Goal: Task Accomplishment & Management: Use online tool/utility

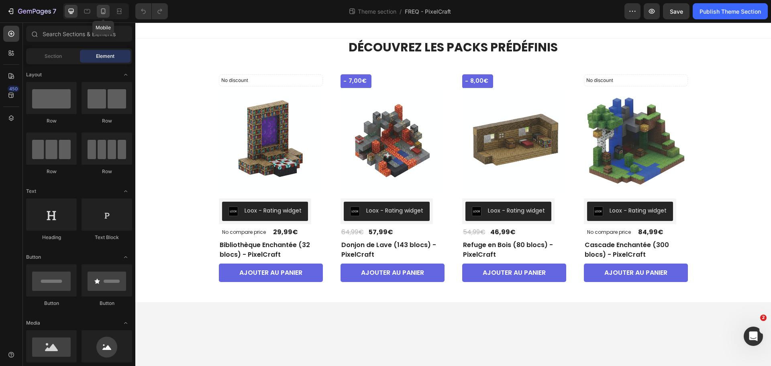
click at [102, 9] on icon at bounding box center [103, 11] width 8 height 8
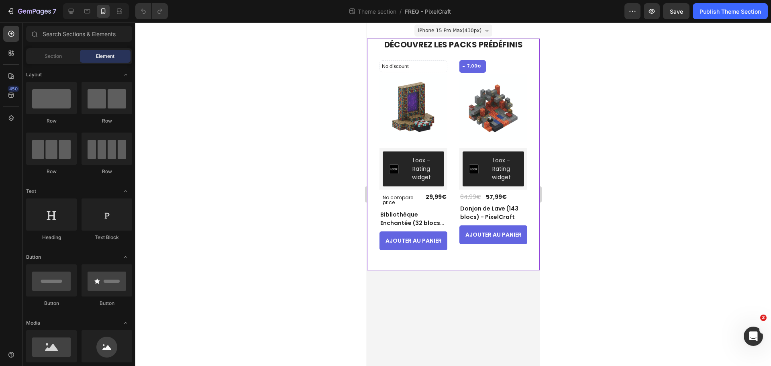
click at [536, 210] on div "DÉCOUVREZ LES PACKS PRÉDÉFINIS Heading No discount Not be displayed when publis…" at bounding box center [453, 155] width 173 height 232
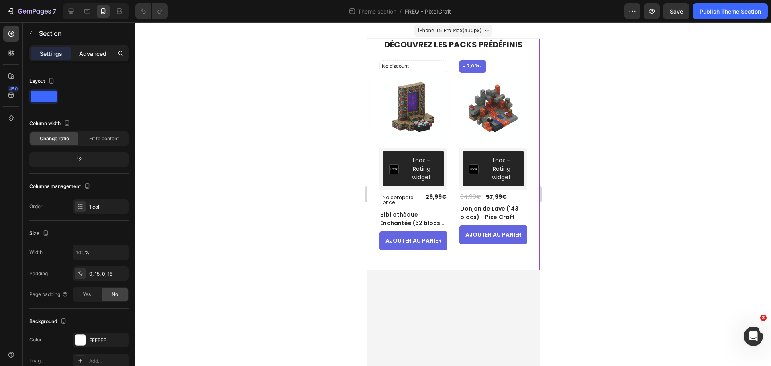
click at [84, 55] on p "Advanced" at bounding box center [92, 53] width 27 height 8
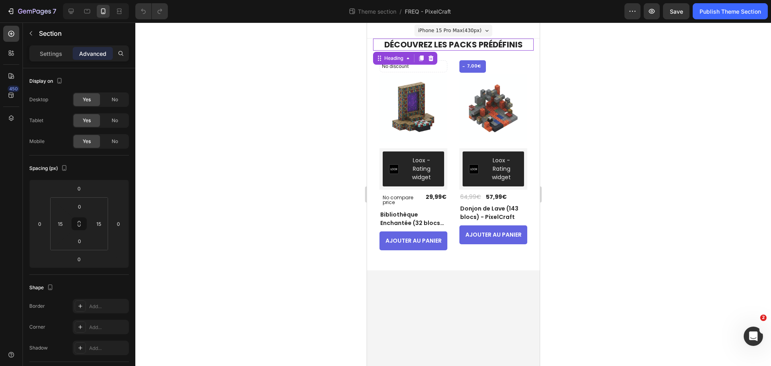
click at [501, 46] on h2 "DÉCOUVREZ LES PACKS PRÉDÉFINIS" at bounding box center [453, 45] width 161 height 12
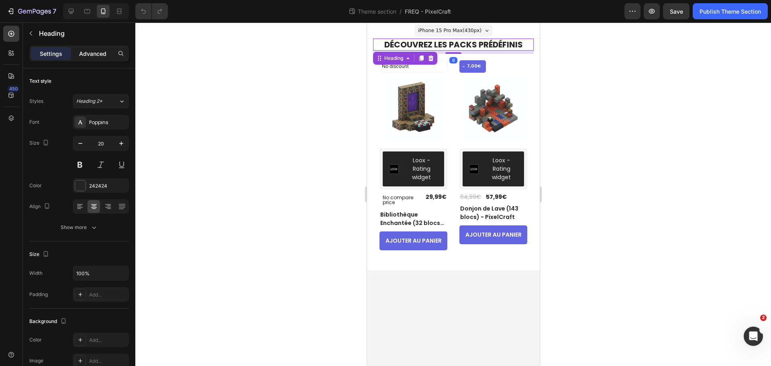
click at [83, 56] on p "Advanced" at bounding box center [92, 53] width 27 height 8
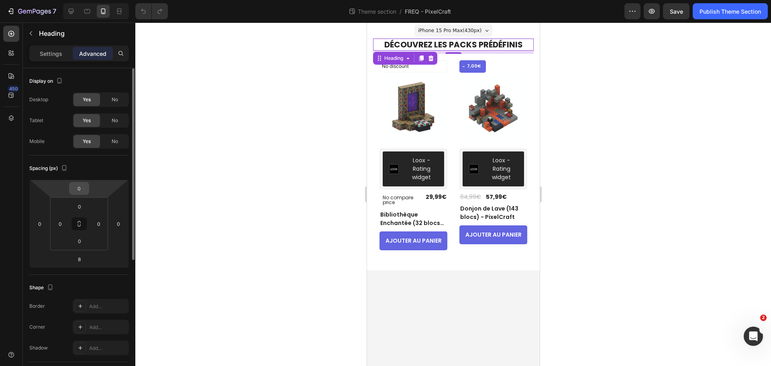
click at [78, 189] on input "0" at bounding box center [79, 188] width 16 height 12
type input "2"
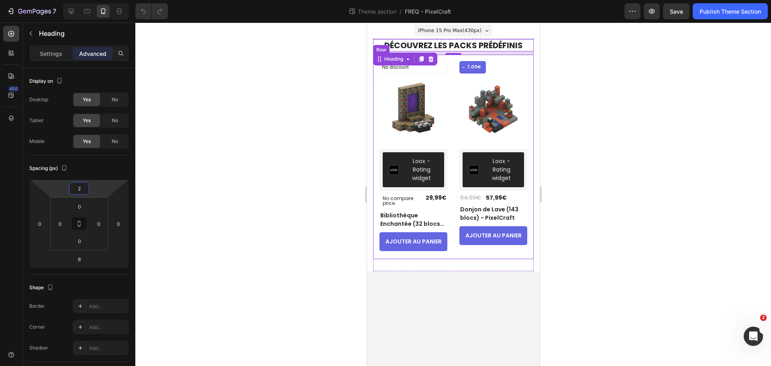
drag, startPoint x: 678, startPoint y: 125, endPoint x: 692, endPoint y: 91, distance: 36.8
click at [679, 125] on div at bounding box center [453, 193] width 636 height 343
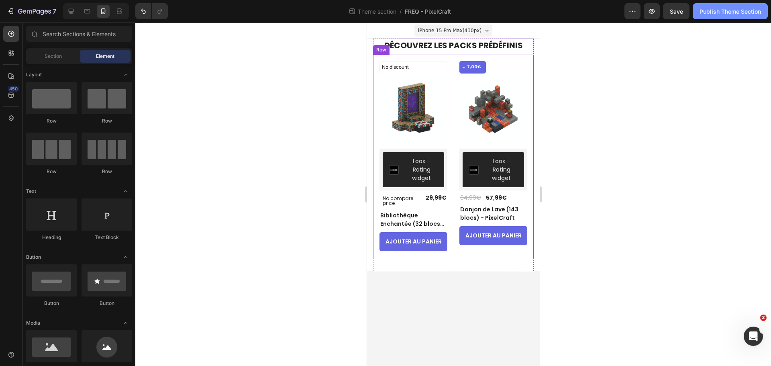
click at [727, 17] on button "Publish Theme Section" at bounding box center [730, 11] width 75 height 16
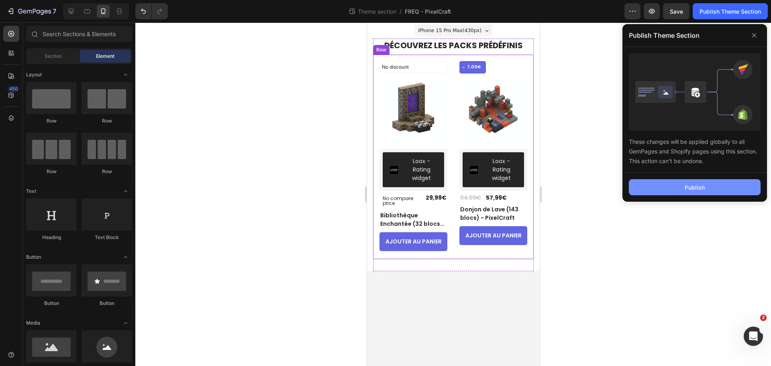
click at [690, 190] on div "Publish" at bounding box center [695, 187] width 20 height 8
